Goal: Transaction & Acquisition: Purchase product/service

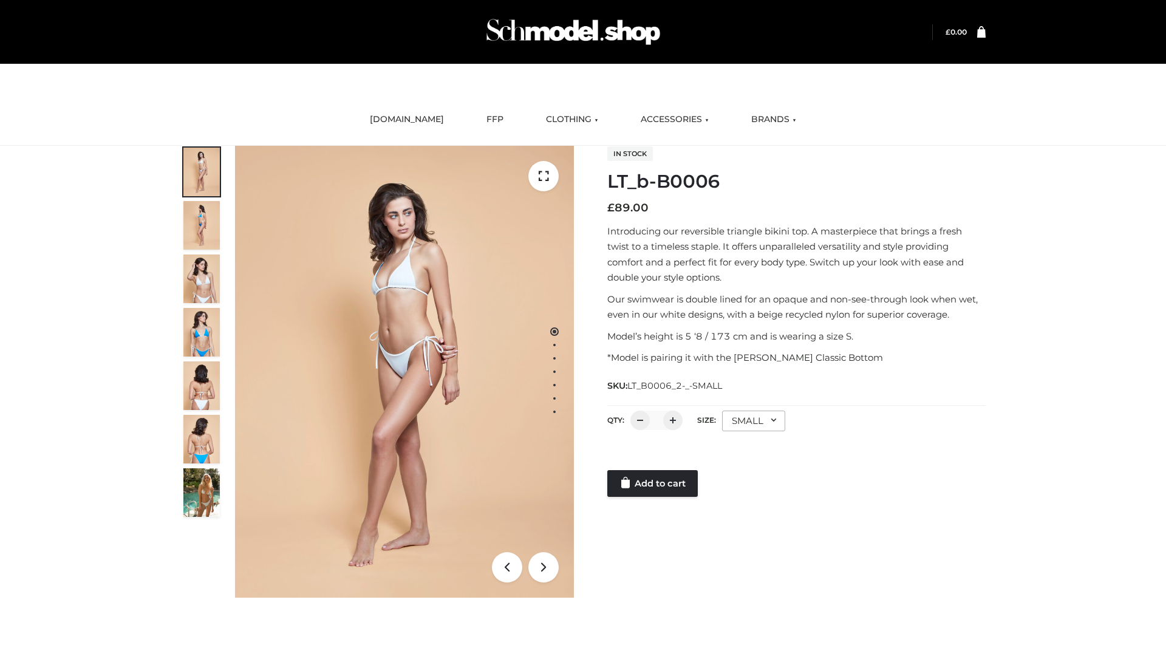
click at [653, 483] on link "Add to cart" at bounding box center [652, 483] width 90 height 27
